Goal: Transaction & Acquisition: Subscribe to service/newsletter

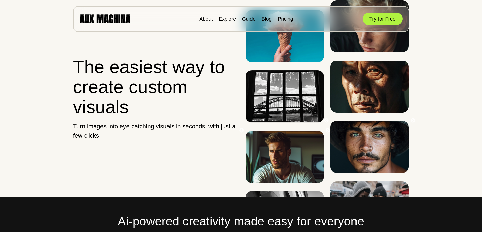
scroll to position [177, 0]
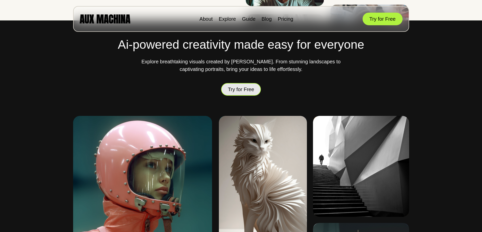
click at [236, 88] on button "Try for Free" at bounding box center [241, 89] width 40 height 15
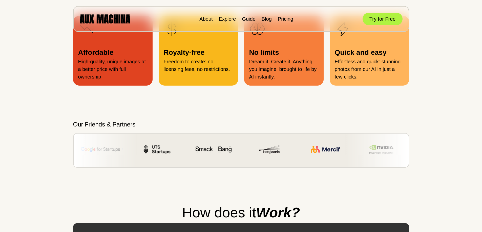
scroll to position [531, 0]
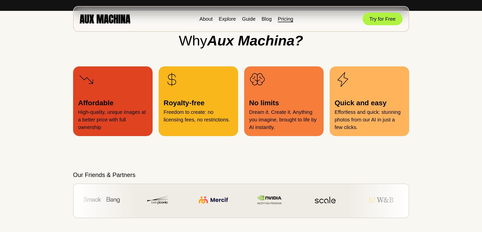
click at [288, 19] on link "Pricing" at bounding box center [285, 19] width 15 height 6
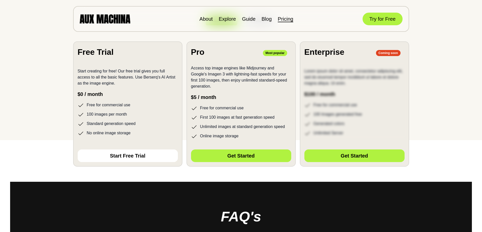
scroll to position [101, 0]
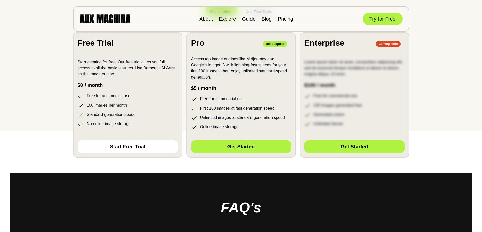
click at [47, 102] on div "Pricing plans Simple, transparent pricing. No lock-in contracts. No surprise fe…" at bounding box center [240, 222] width 461 height 561
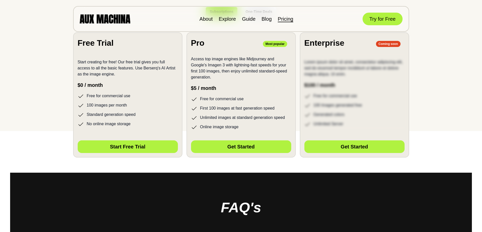
click at [126, 144] on button "Start Free Trial" at bounding box center [128, 147] width 100 height 13
